Goal: Information Seeking & Learning: Learn about a topic

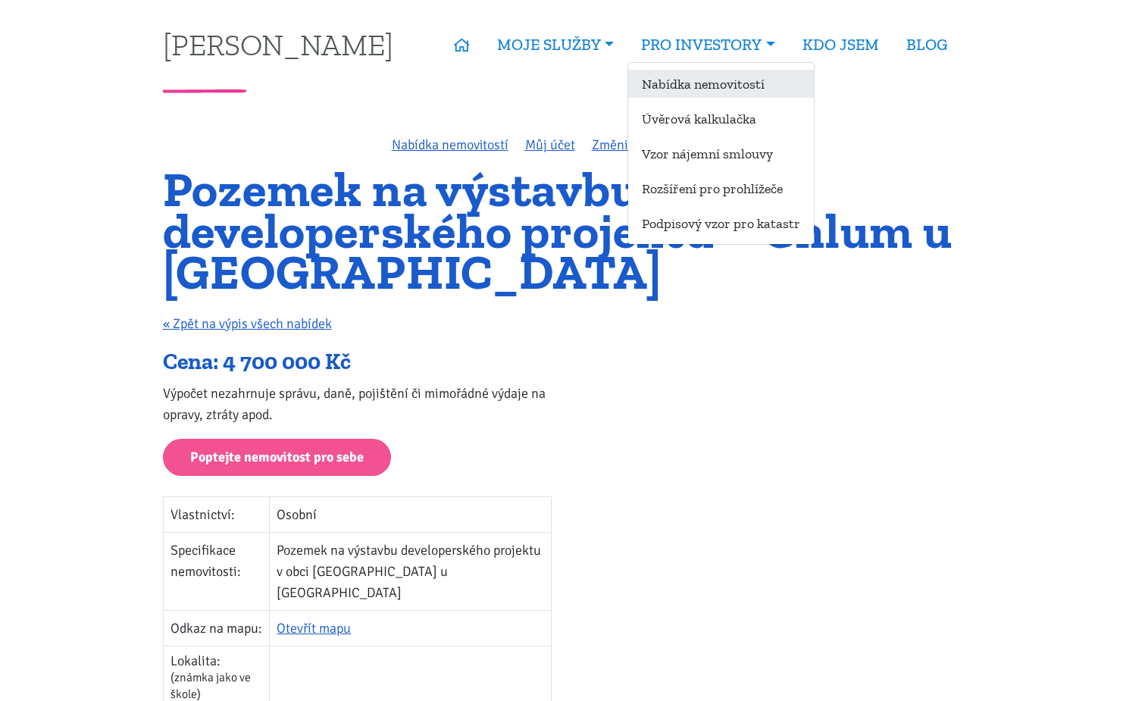
click at [693, 81] on link "Nabídka nemovitostí" at bounding box center [721, 84] width 186 height 28
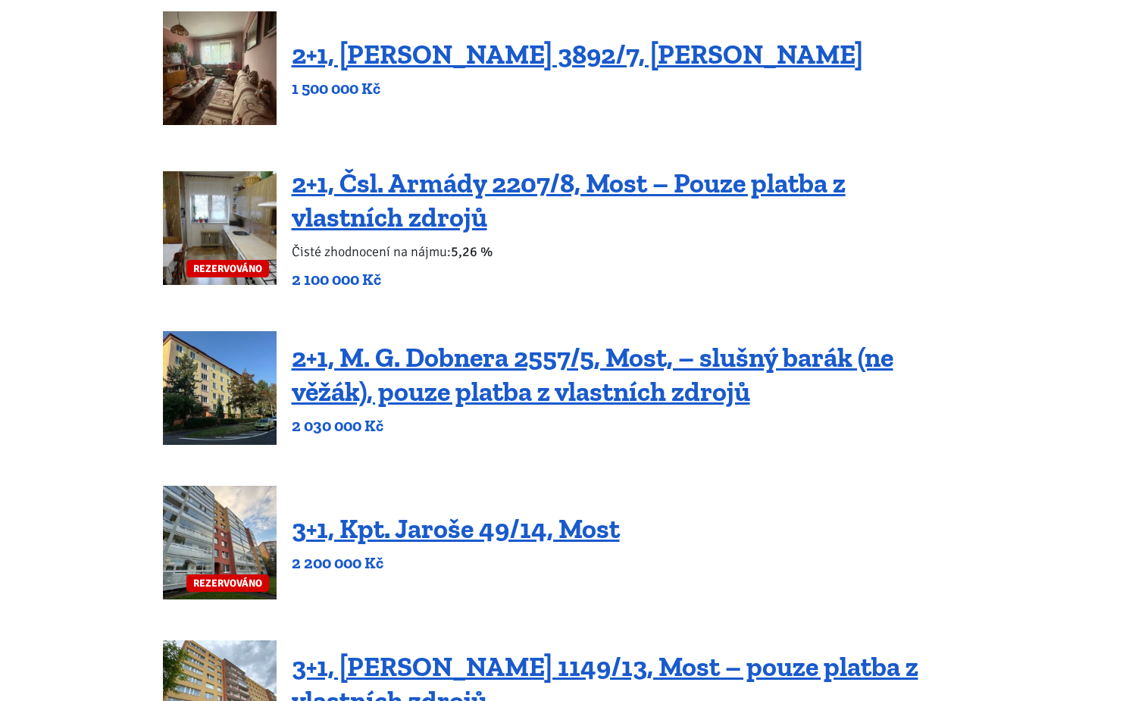
scroll to position [377, 0]
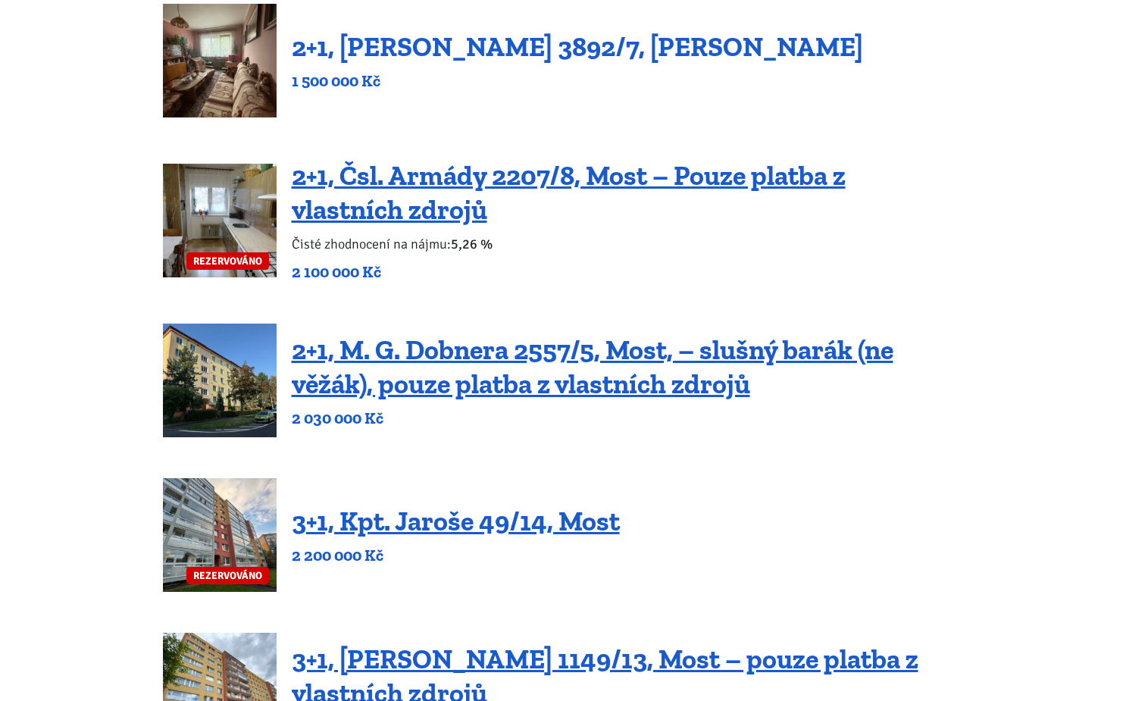
click at [638, 50] on link "2+1, [PERSON_NAME] 3892/7, [PERSON_NAME]" at bounding box center [578, 46] width 572 height 33
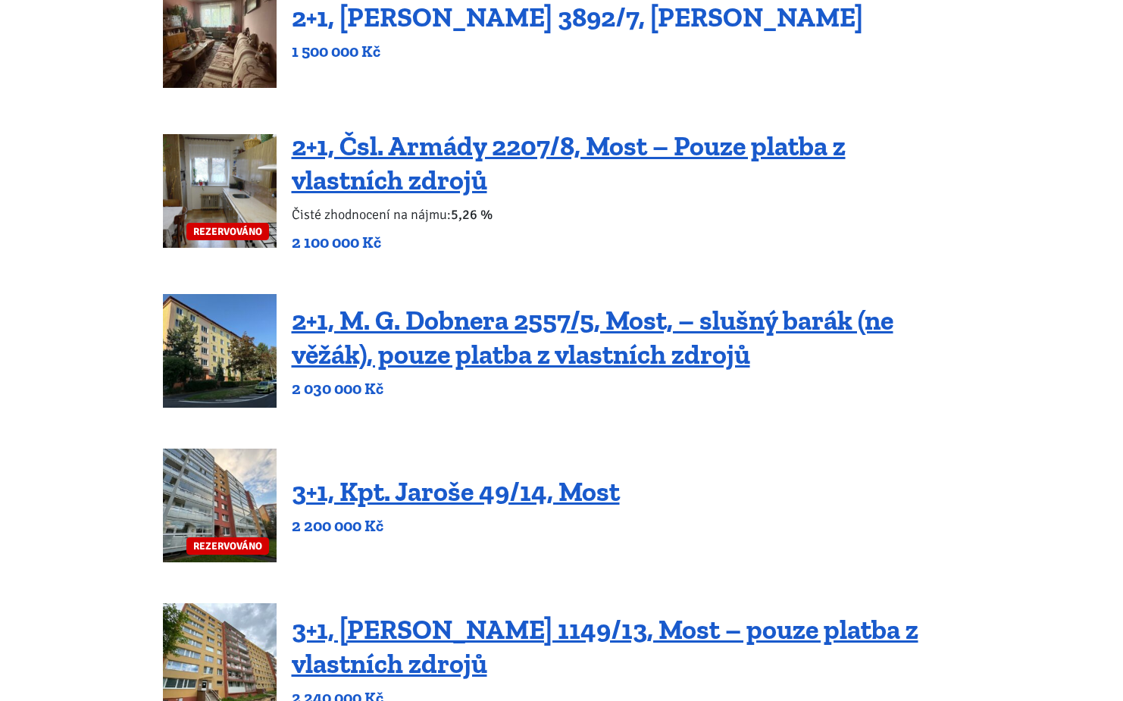
scroll to position [413, 0]
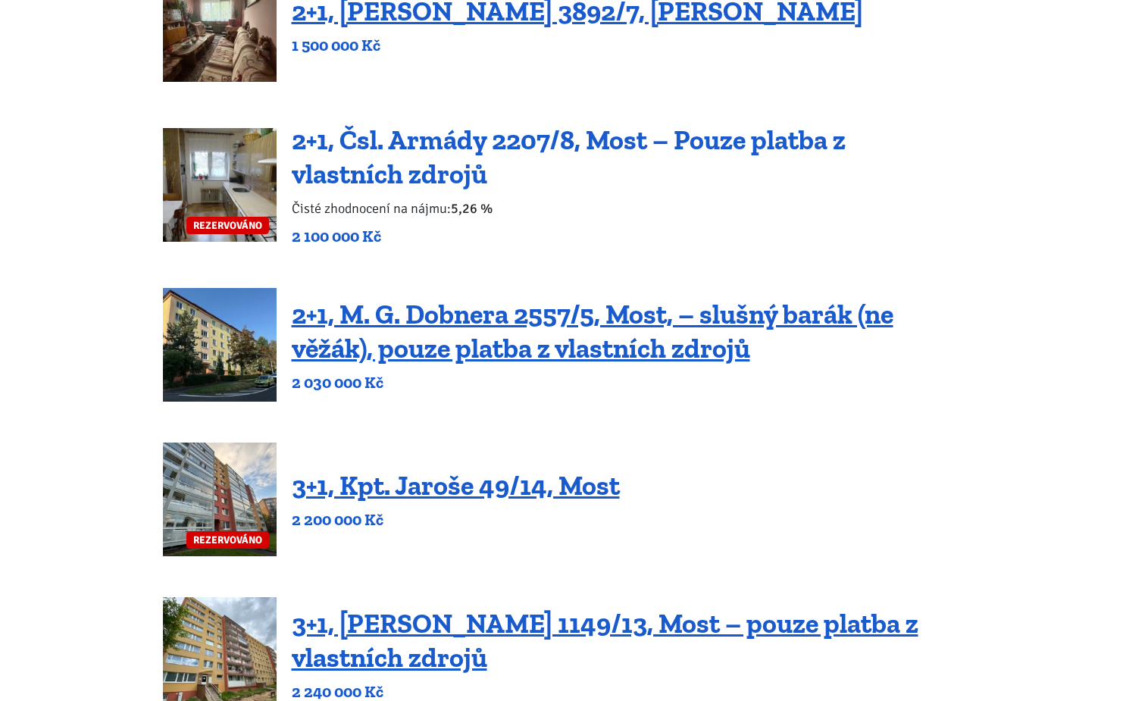
click at [697, 136] on link "2+1, Čsl. Armády 2207/8, Most – Pouze platba z vlastních zdrojů" at bounding box center [569, 157] width 554 height 67
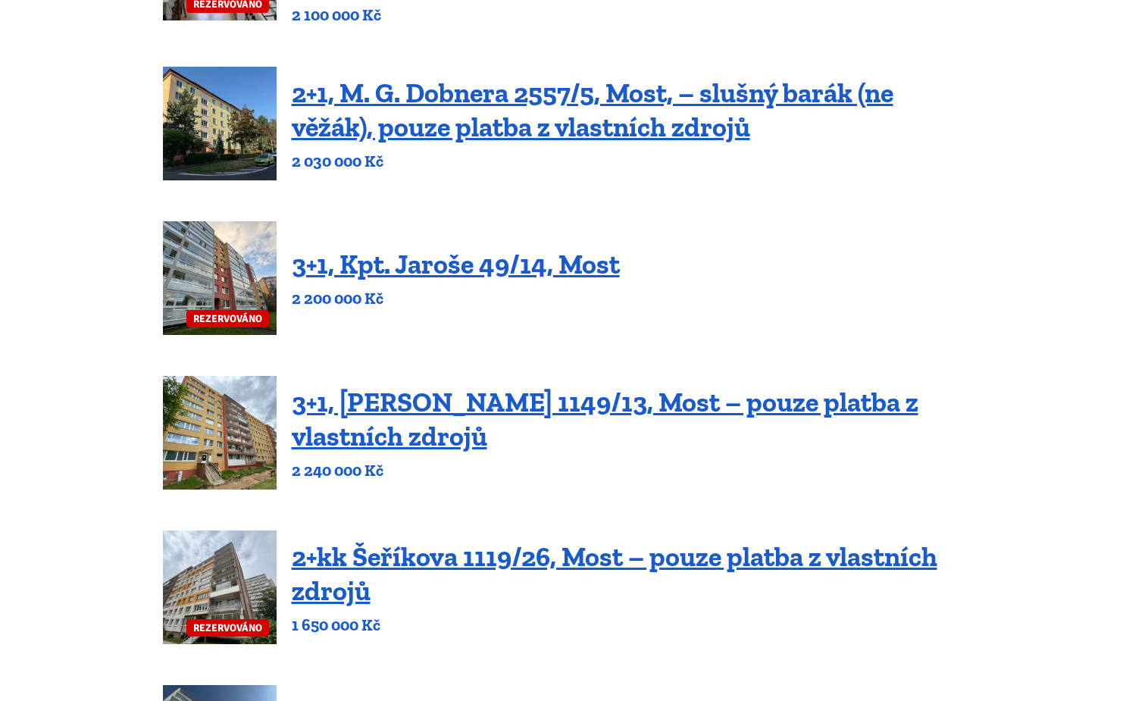
scroll to position [655, 0]
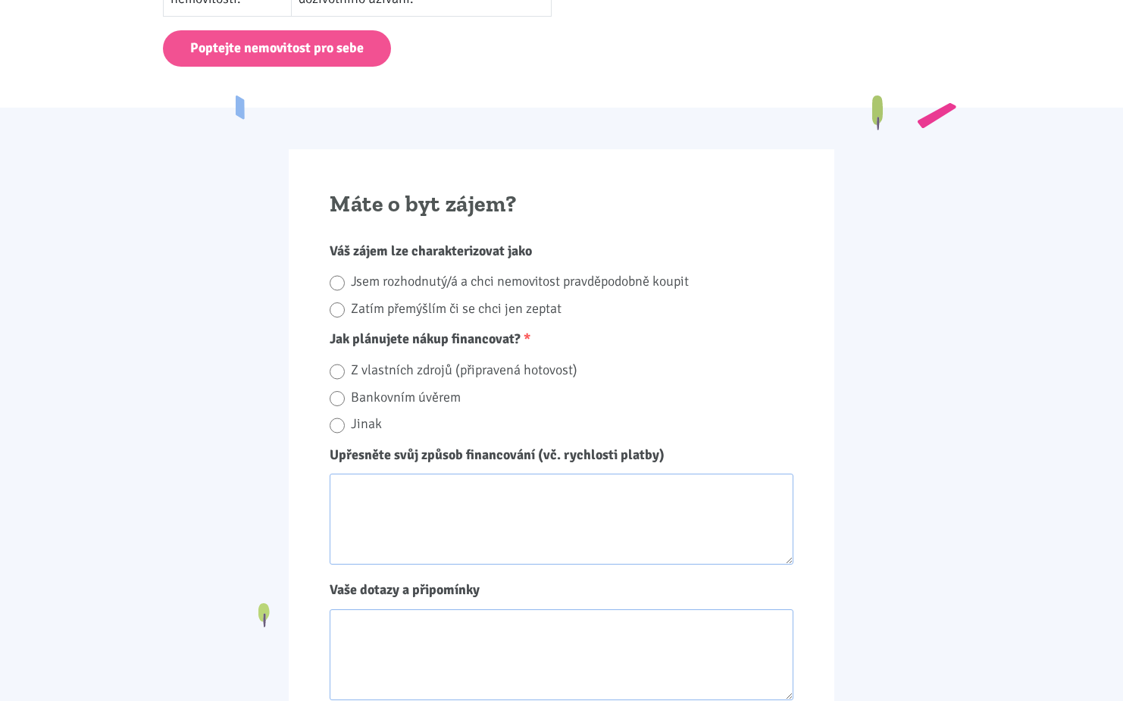
scroll to position [381, 0]
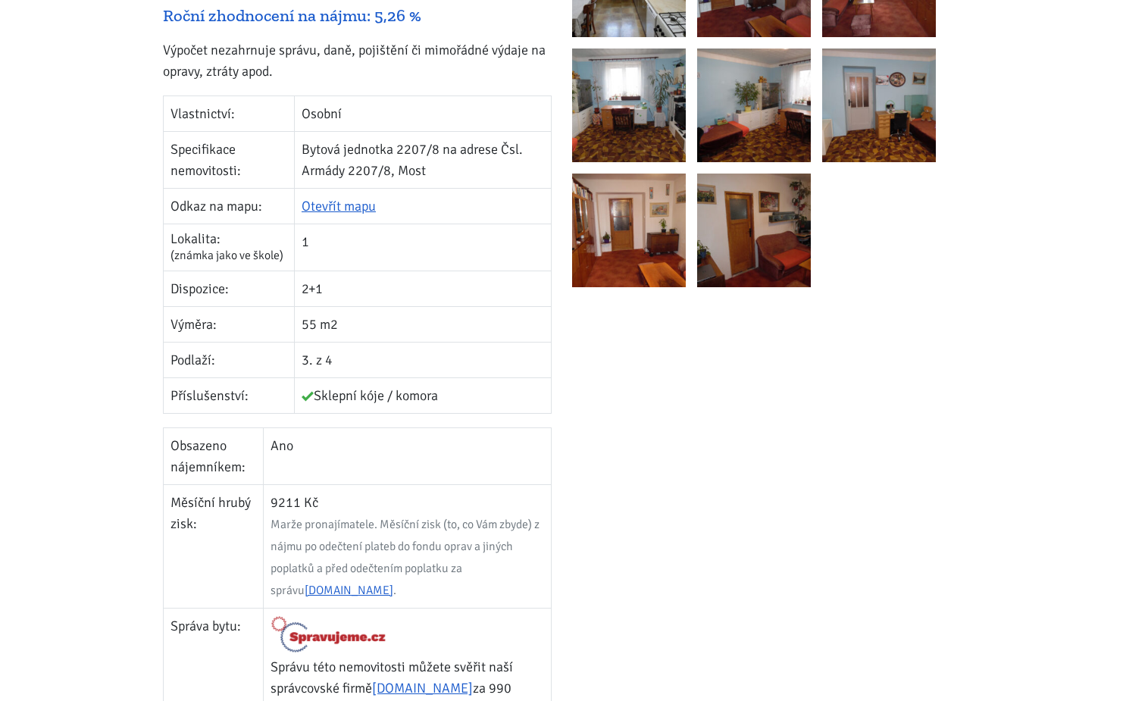
scroll to position [243, 0]
